Goal: Use online tool/utility

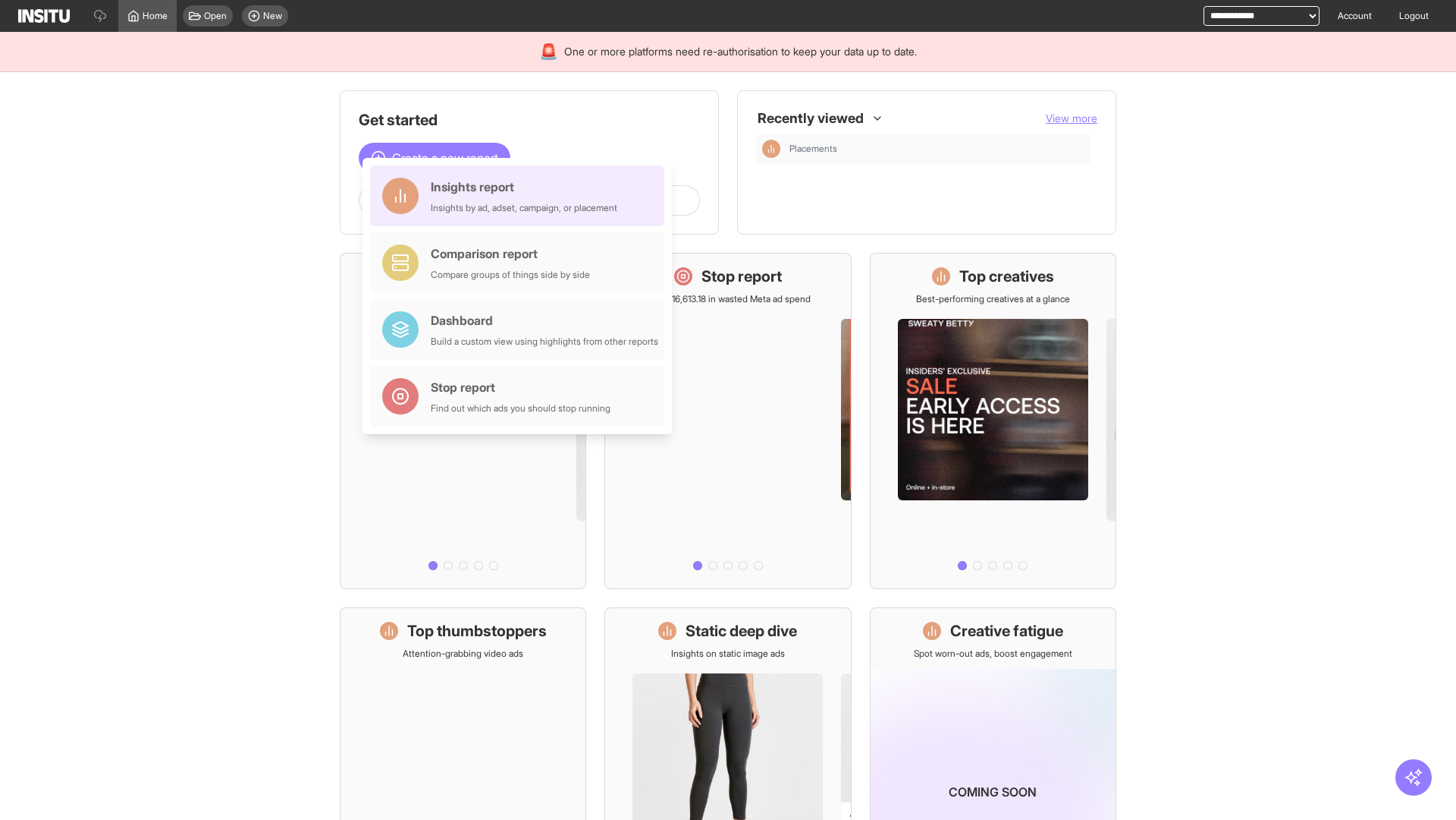
click at [521, 195] on div "Insights report Insights by ad, adset, campaign, or placement" at bounding box center [524, 195] width 187 height 37
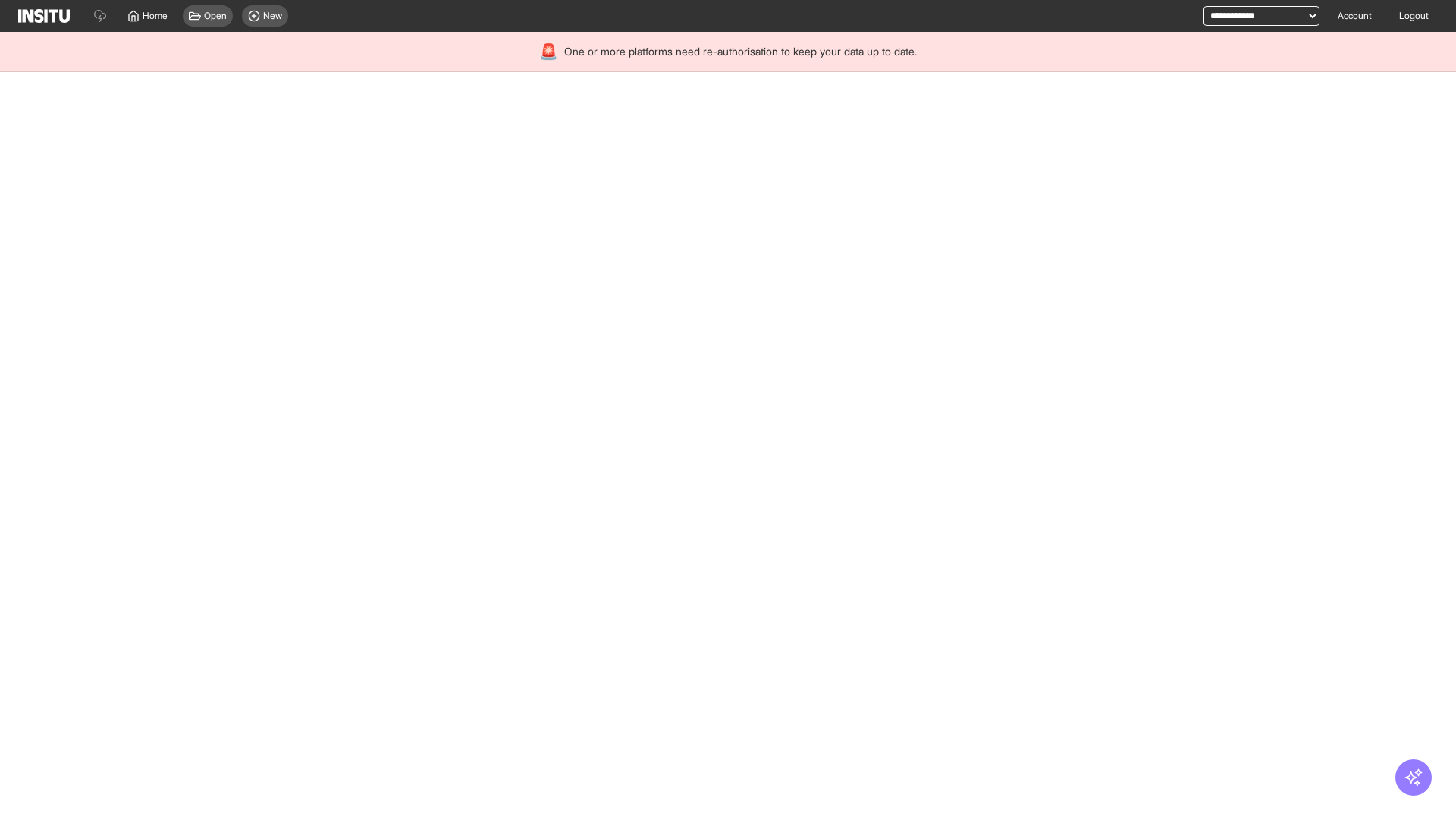
select select "**"
